Goal: Task Accomplishment & Management: Use online tool/utility

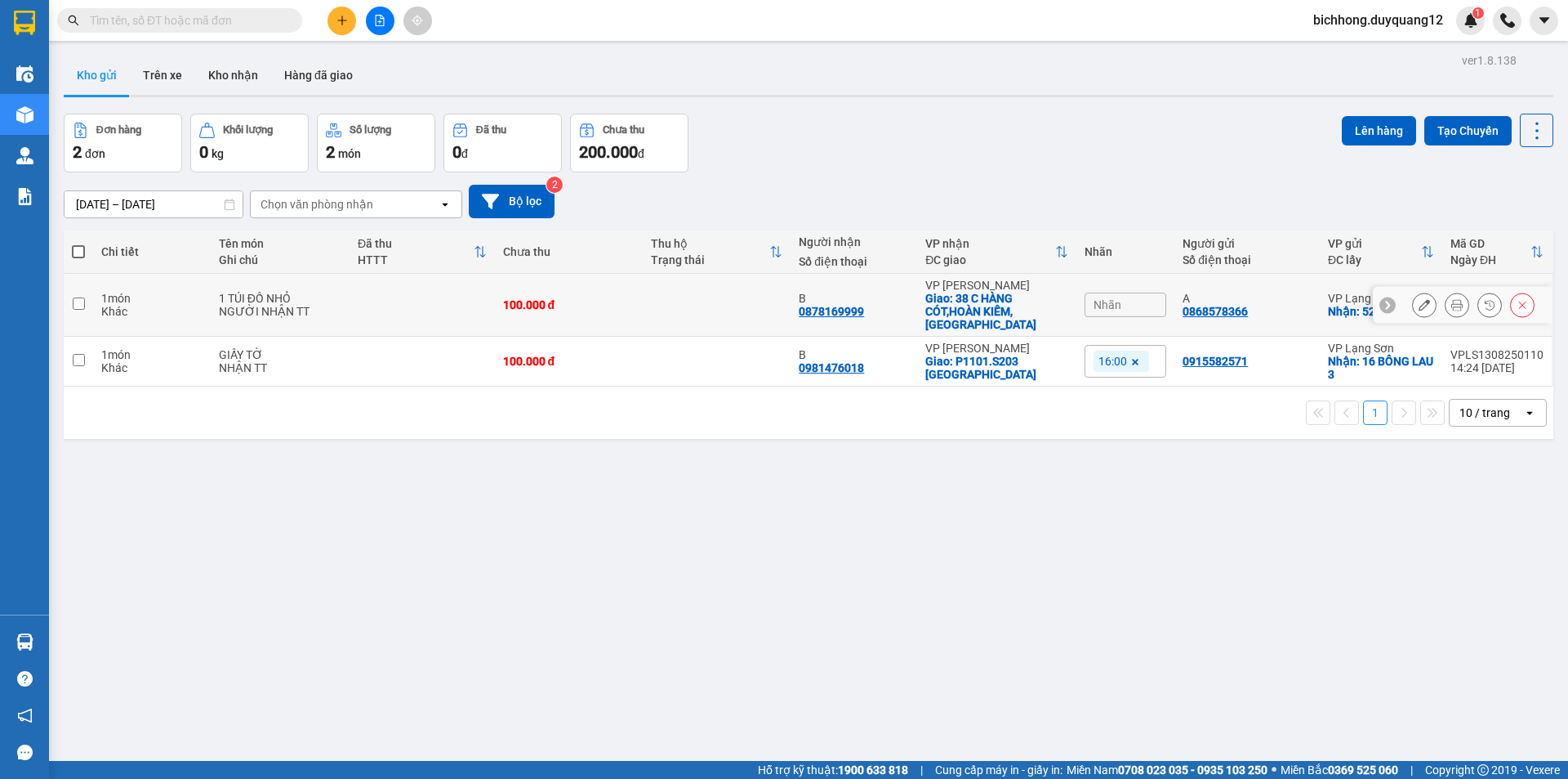
click at [85, 295] on td at bounding box center [78, 305] width 30 height 63
checkbox input "true"
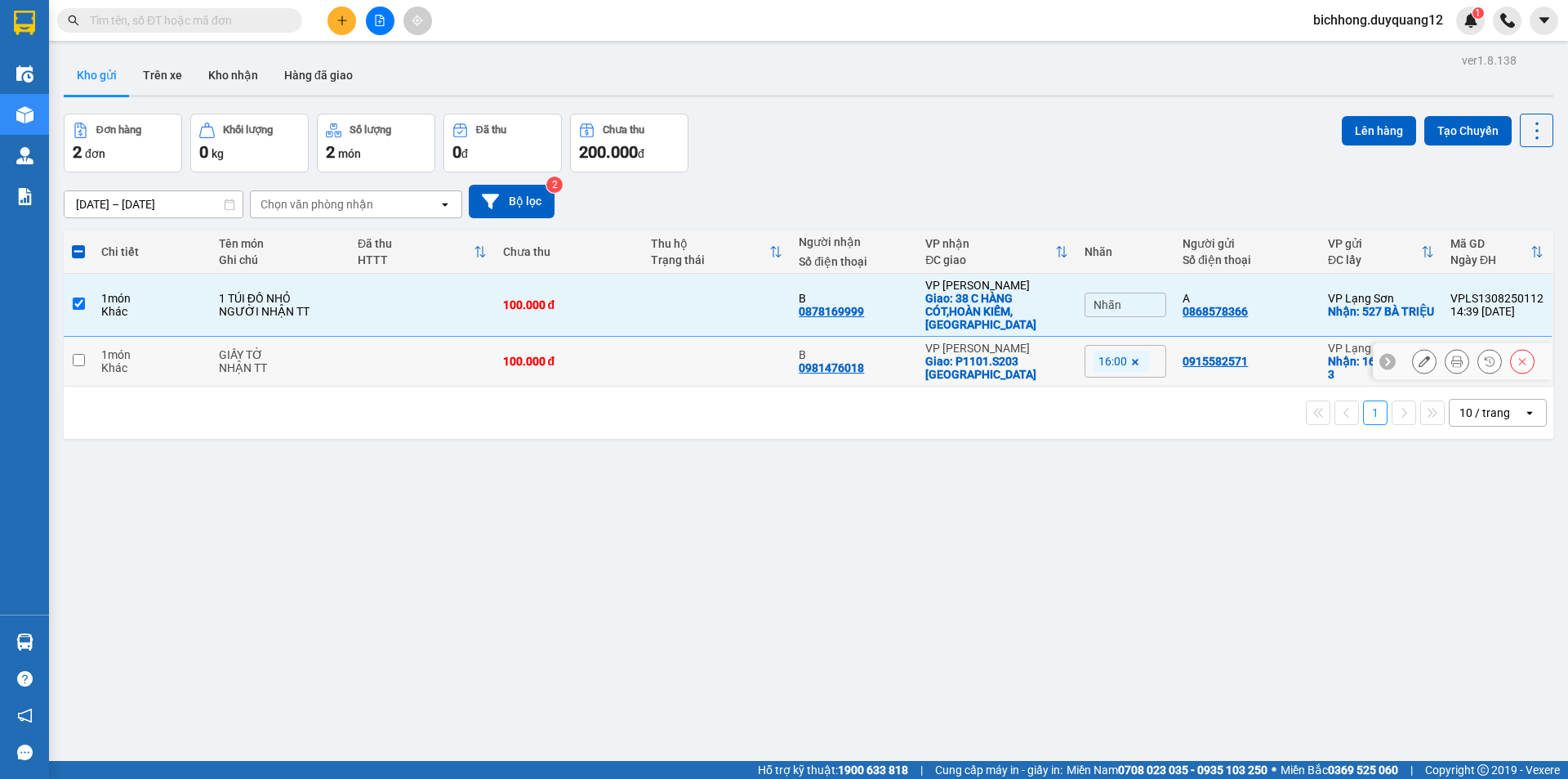
click at [78, 353] on input "checkbox" at bounding box center [79, 359] width 12 height 12
checkbox input "true"
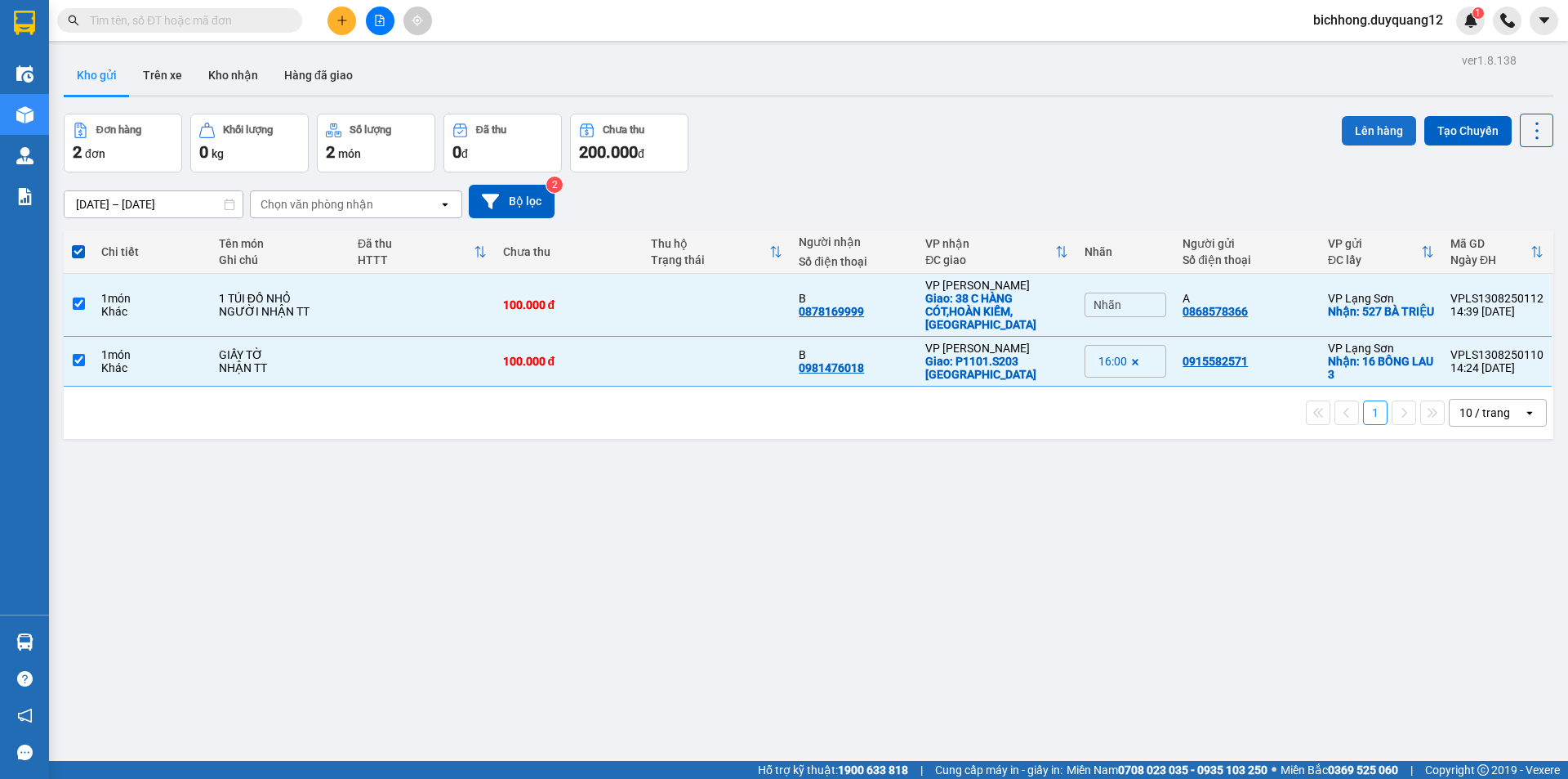
click at [1350, 128] on button "Lên hàng" at bounding box center [1378, 131] width 74 height 30
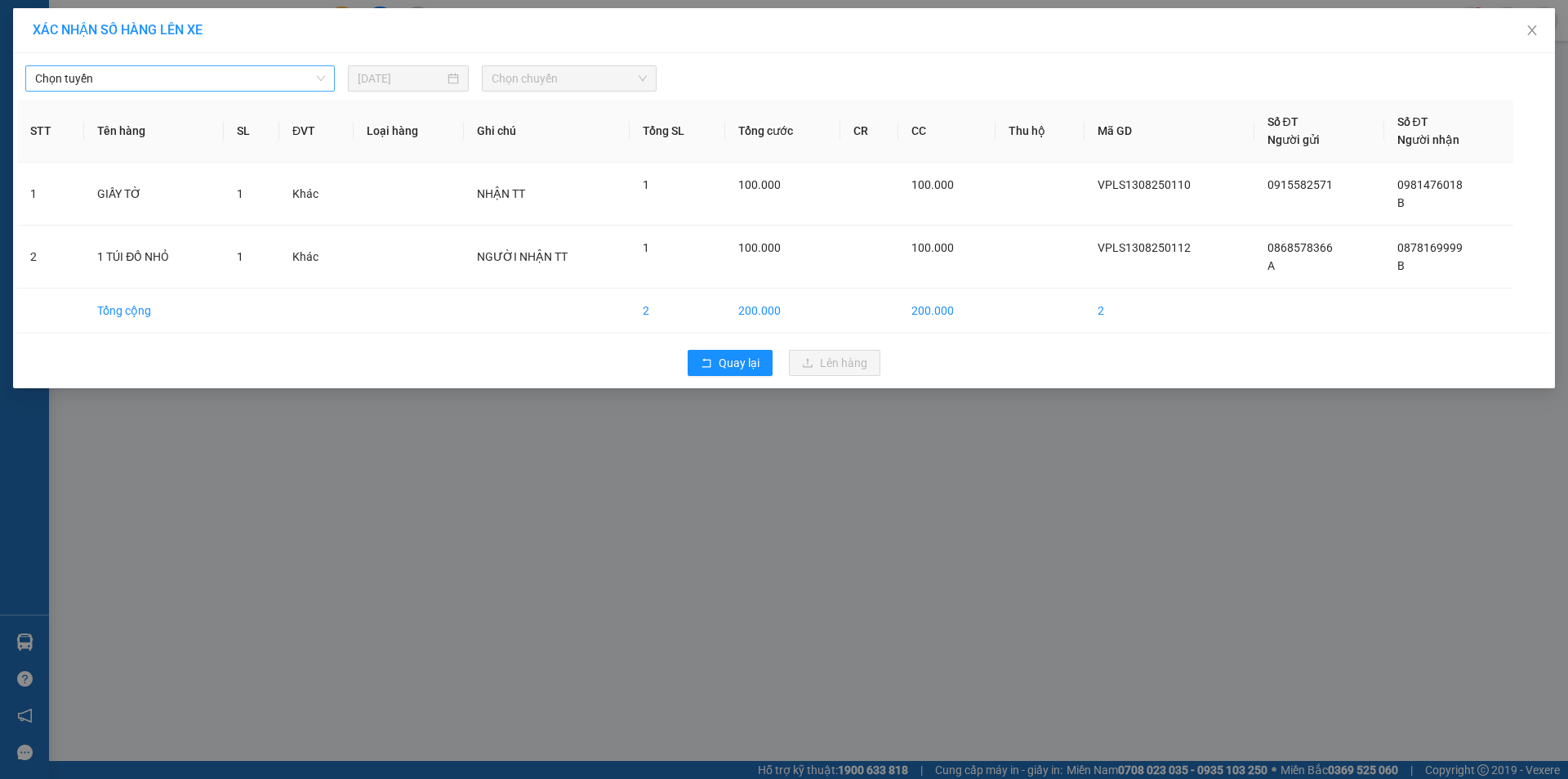
click at [175, 67] on span "Chọn tuyến" at bounding box center [179, 78] width 290 height 24
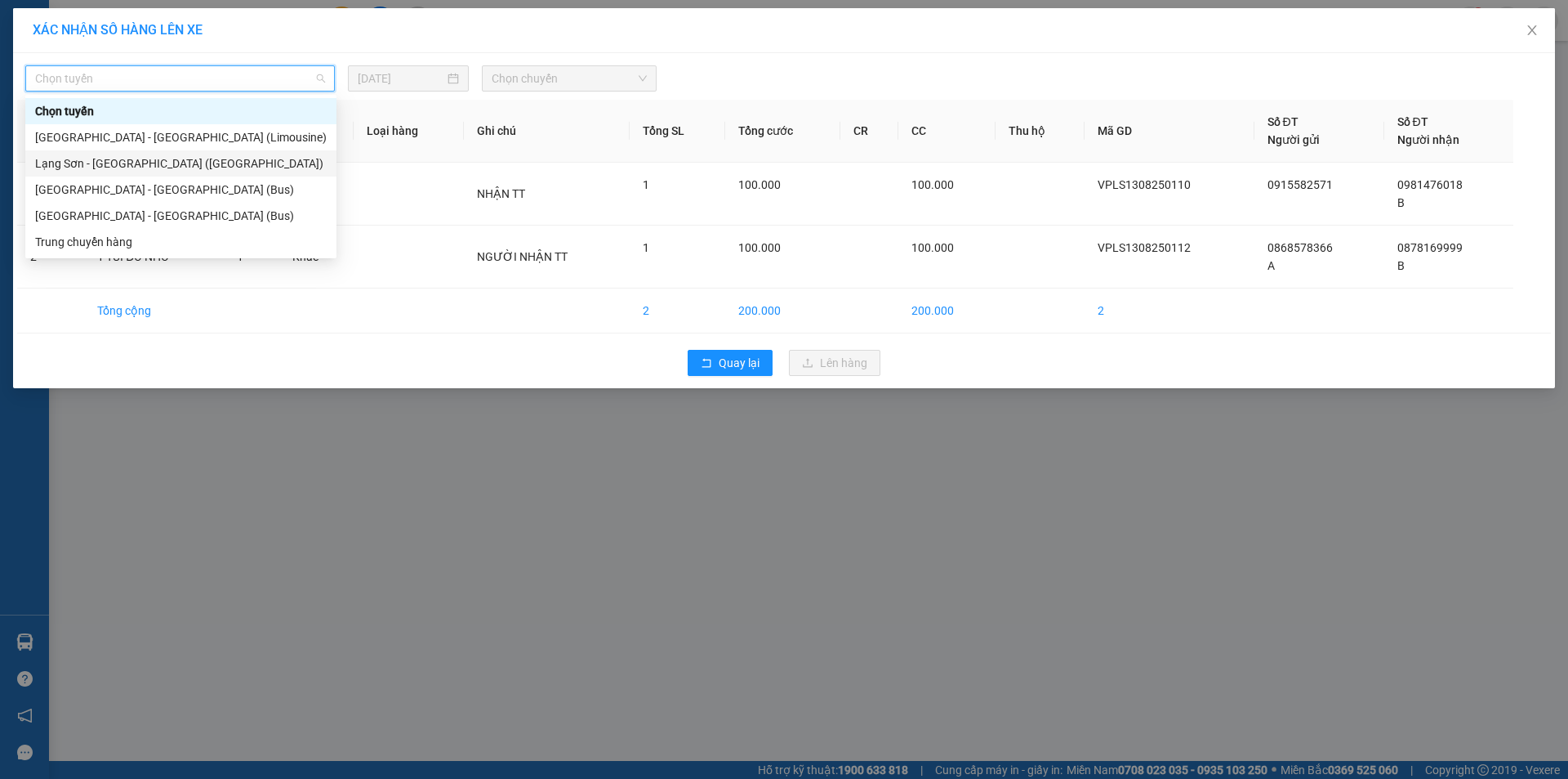
click at [112, 166] on div "Lạng Sơn - [GEOGRAPHIC_DATA] ([GEOGRAPHIC_DATA])" at bounding box center [180, 163] width 291 height 18
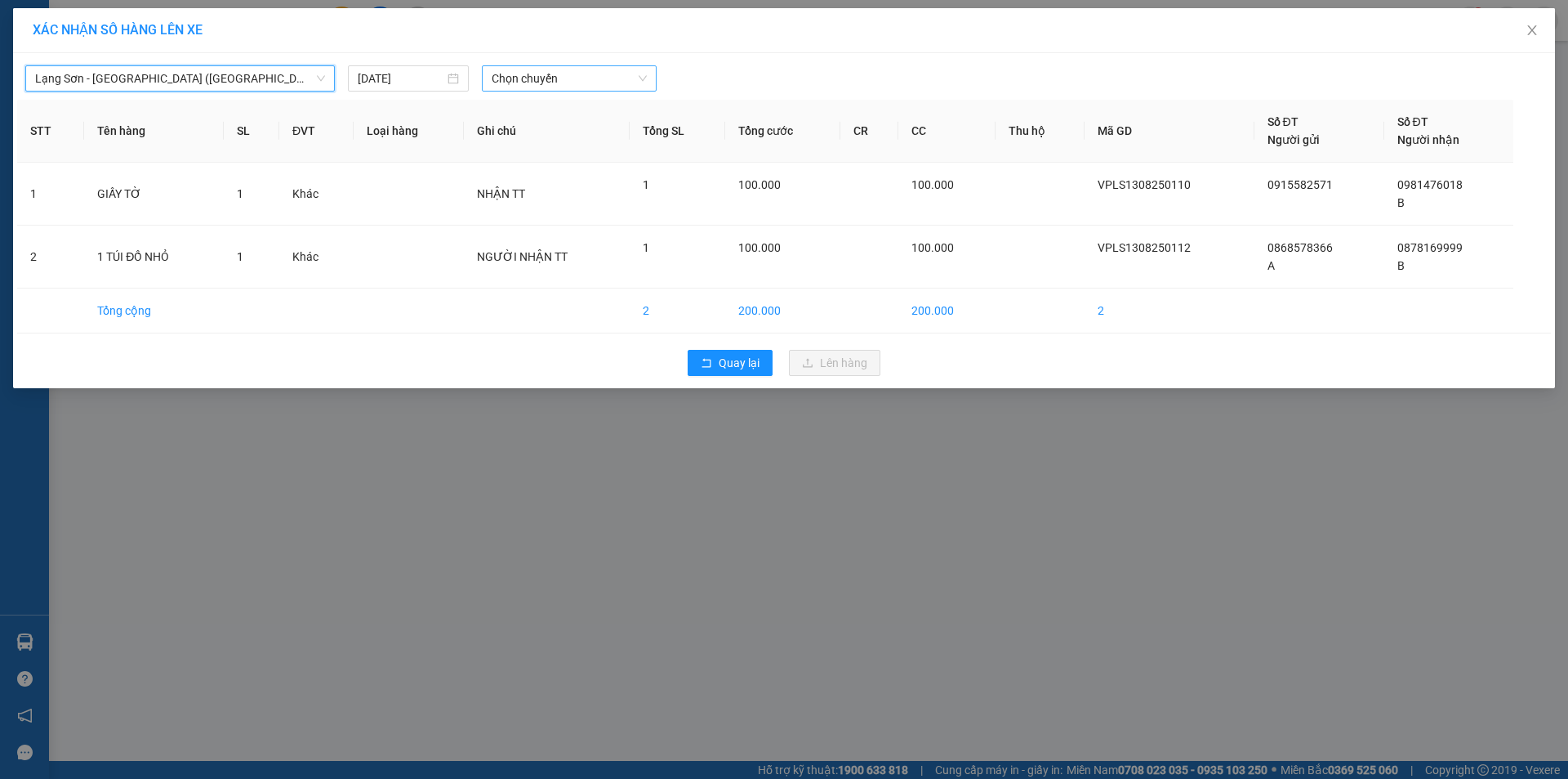
click at [595, 82] on span "Chọn chuyến" at bounding box center [569, 78] width 155 height 24
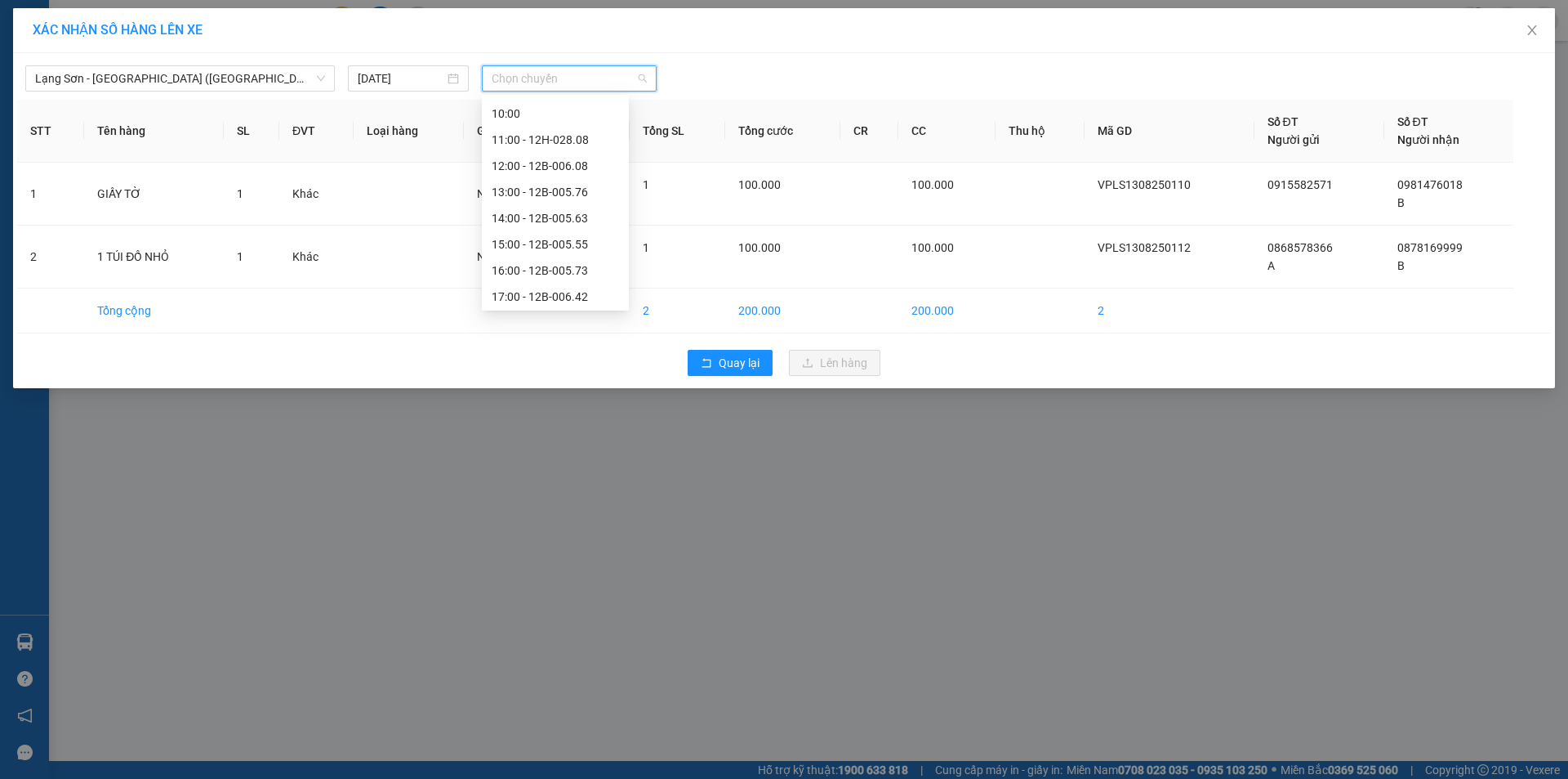
scroll to position [182, 0]
click at [565, 270] on div "16:00 - 12B-005.73" at bounding box center [555, 268] width 127 height 18
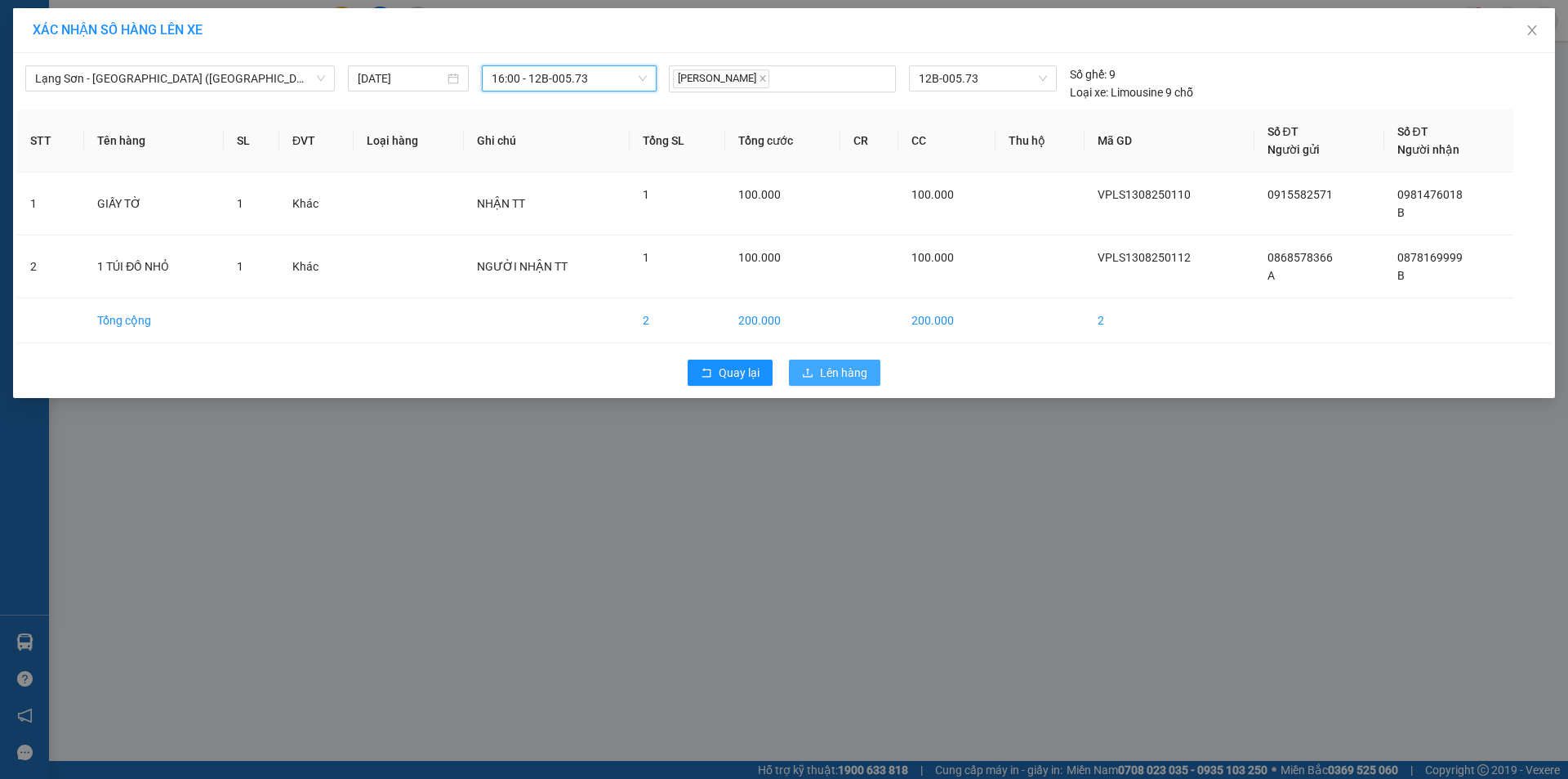
click at [835, 375] on span "Lên hàng" at bounding box center [843, 373] width 47 height 18
